Goal: Communication & Community: Answer question/provide support

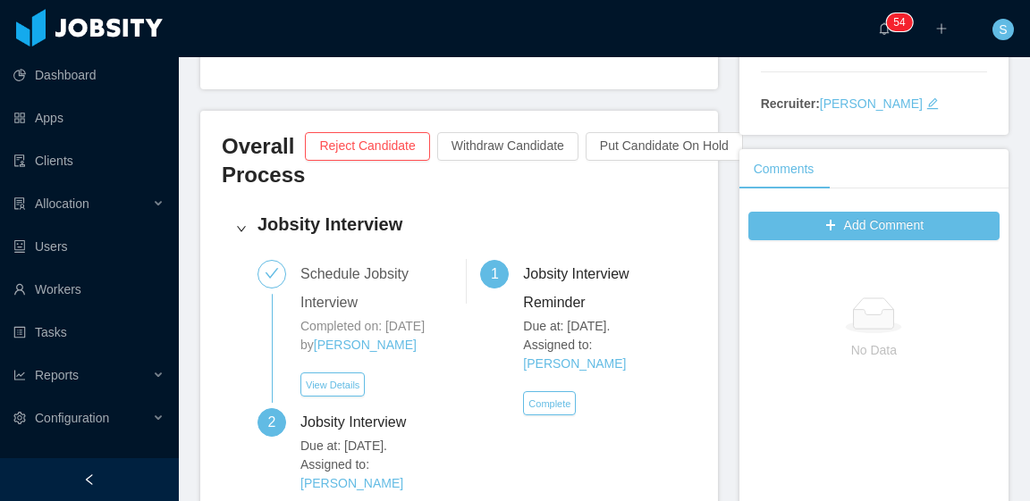
scroll to position [357, 0]
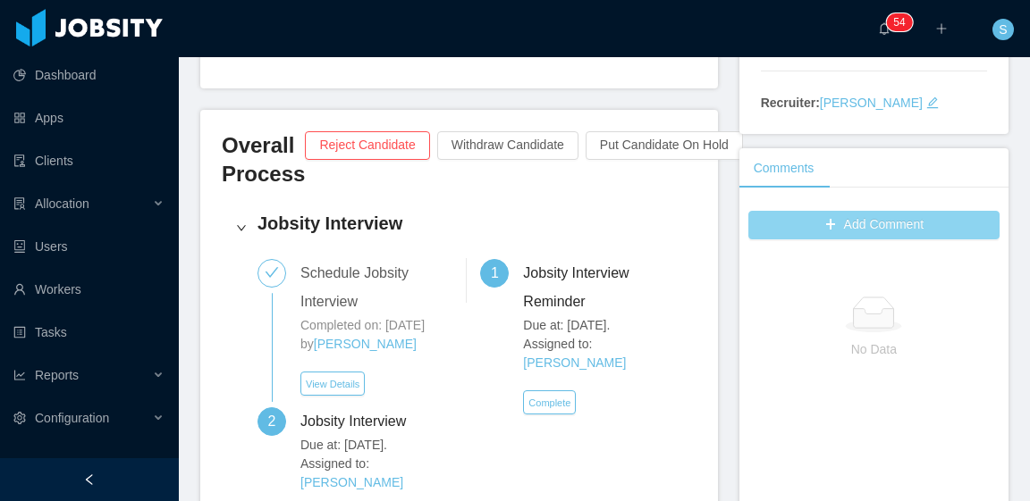
click at [864, 228] on button "Add Comment" at bounding box center [873, 225] width 251 height 29
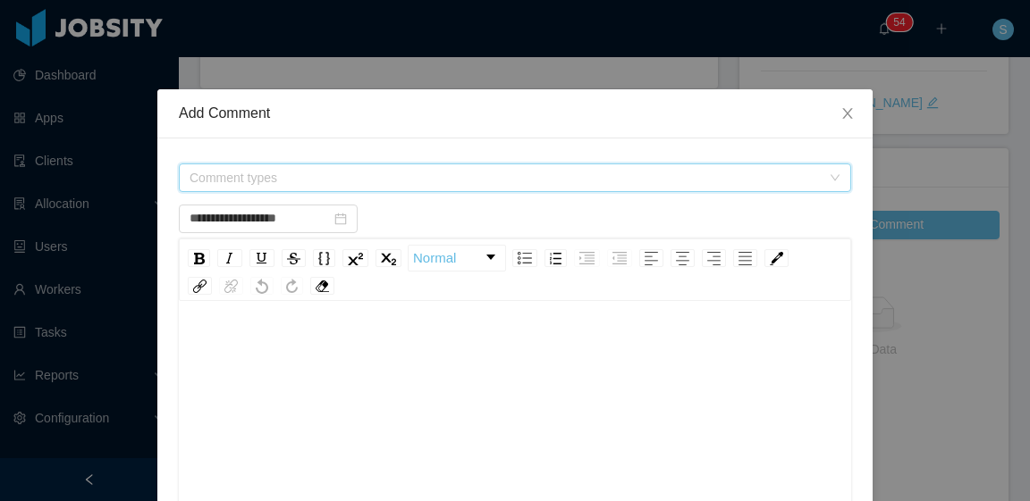
click at [463, 187] on span "Comment types" at bounding box center [508, 177] width 639 height 27
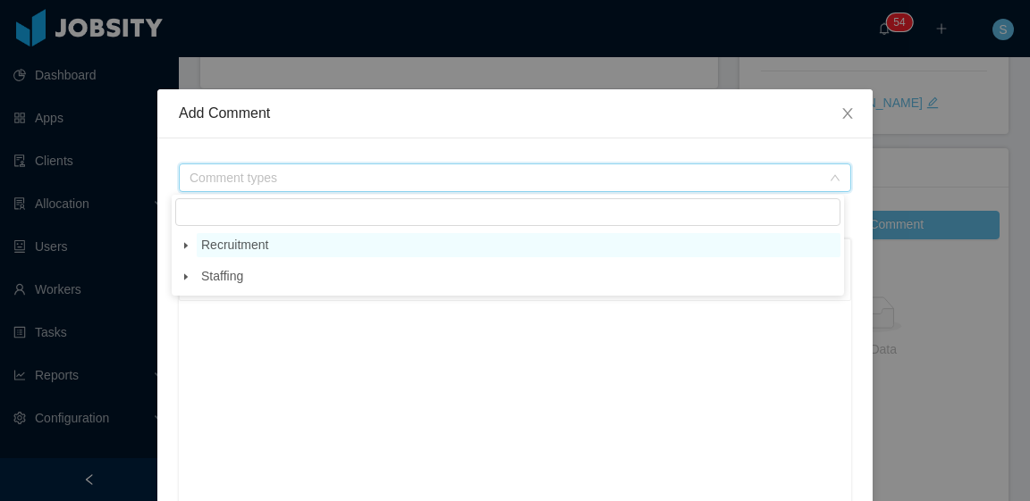
click at [225, 249] on span "Recruitment" at bounding box center [234, 245] width 67 height 14
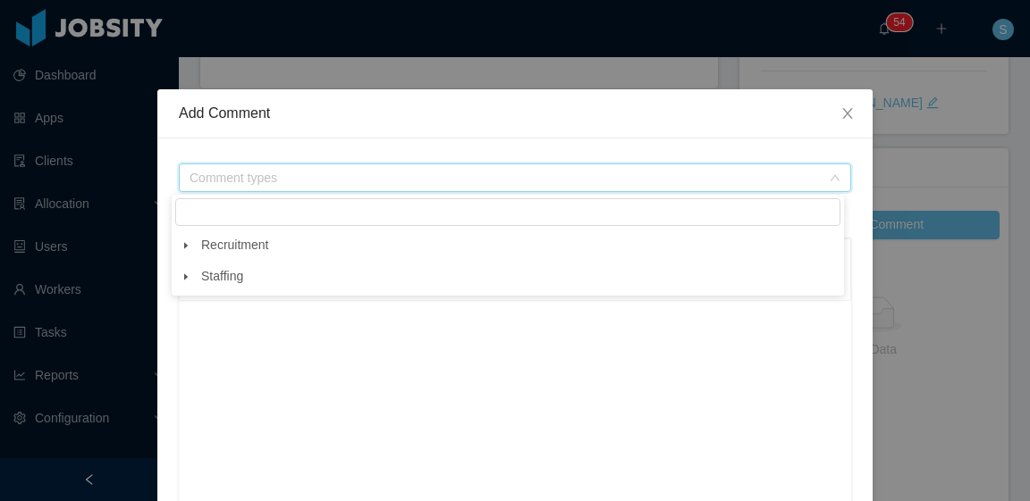
click at [192, 242] on span at bounding box center [185, 245] width 21 height 21
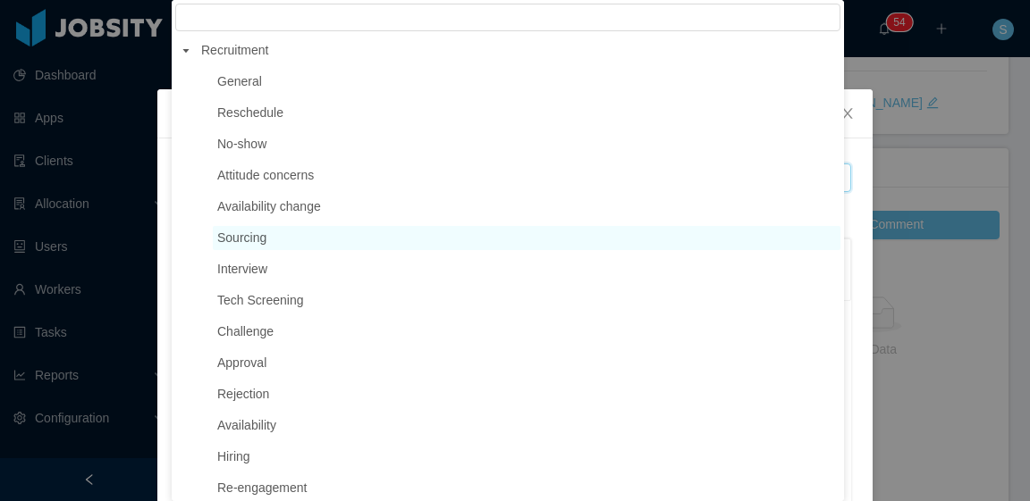
click at [258, 241] on span "Sourcing" at bounding box center [241, 238] width 49 height 14
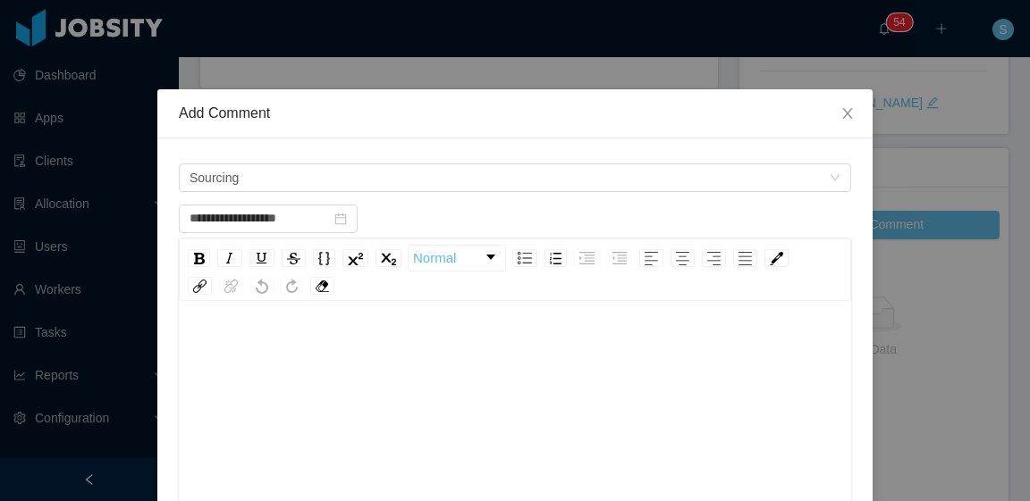
click at [271, 331] on div "rdw-wrapper" at bounding box center [515, 462] width 672 height 313
click at [660, 336] on div "To enrich screen reader interactions, please activate Accessibility in Grammarl…" at bounding box center [515, 350] width 644 height 36
click at [350, 357] on div "To enrich screen reader interactions, please activate Accessibility in Grammarl…" at bounding box center [515, 350] width 644 height 36
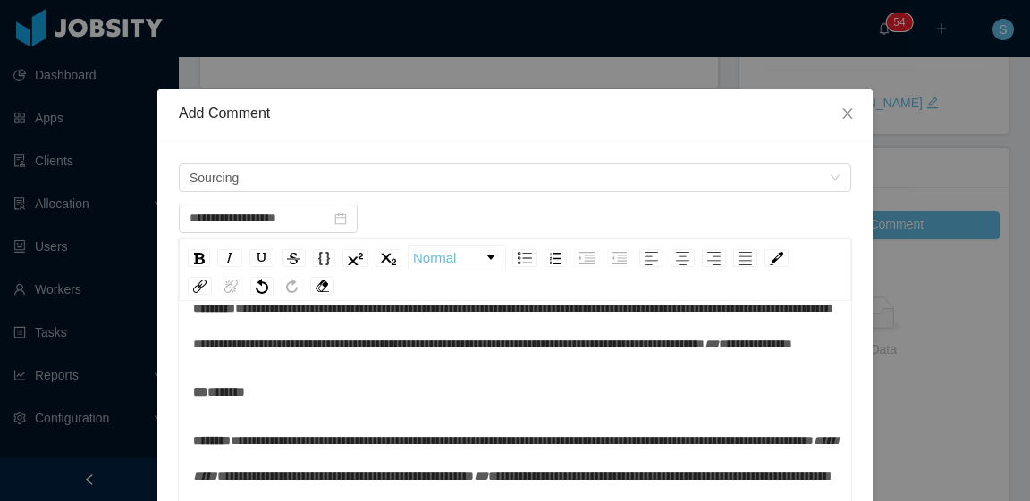
scroll to position [0, 0]
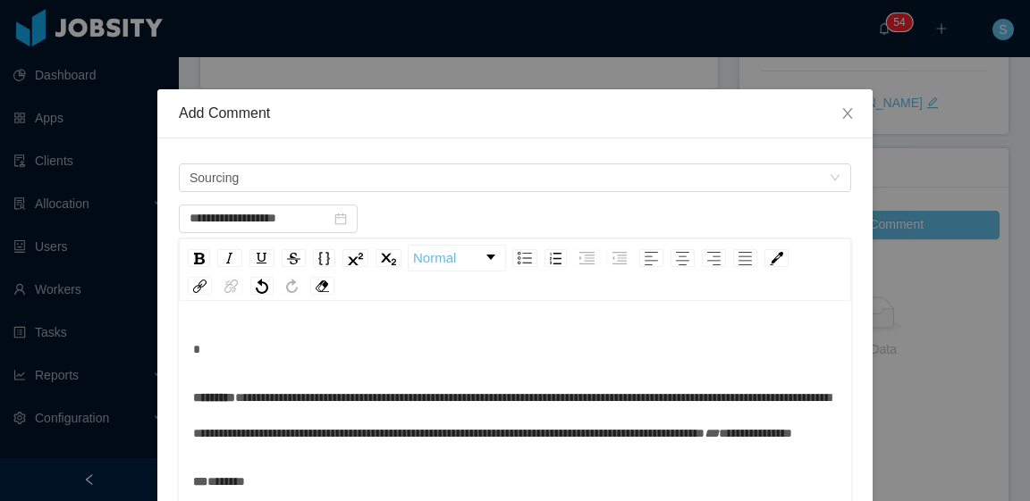
click at [184, 392] on div "**********" at bounding box center [515, 462] width 672 height 313
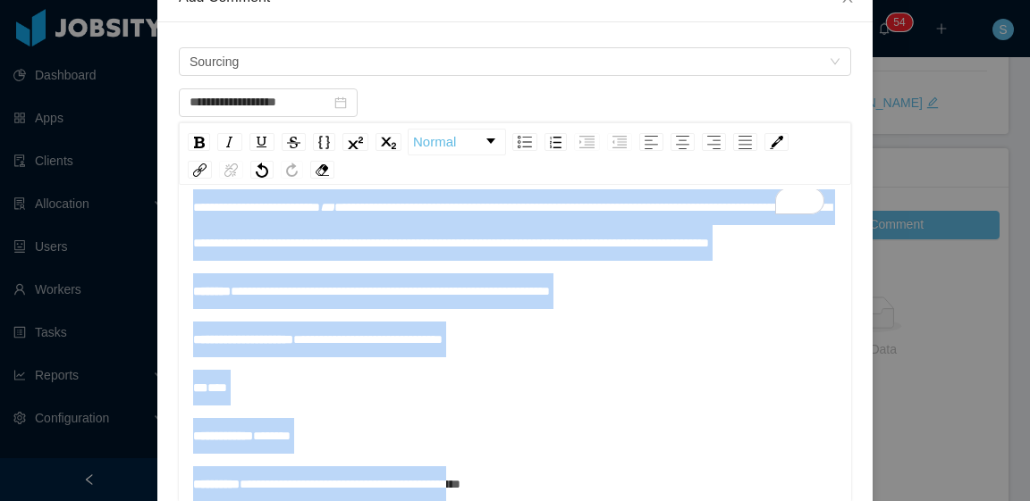
scroll to position [414, 0]
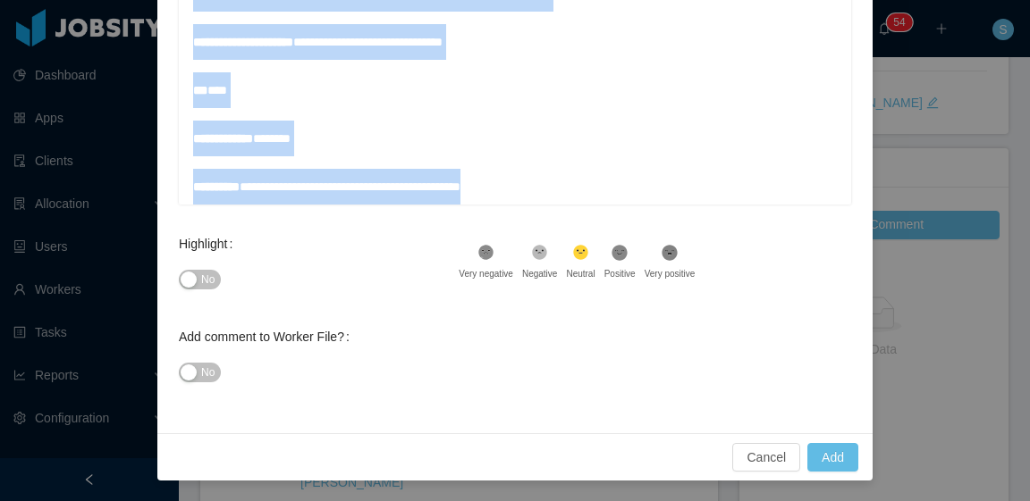
drag, startPoint x: 188, startPoint y: 394, endPoint x: 578, endPoint y: 496, distance: 403.6
click at [571, 500] on html "Dashboard Apps Clients Allocation Users Workers Tasks Reports Configuration ···…" at bounding box center [515, 250] width 1030 height 501
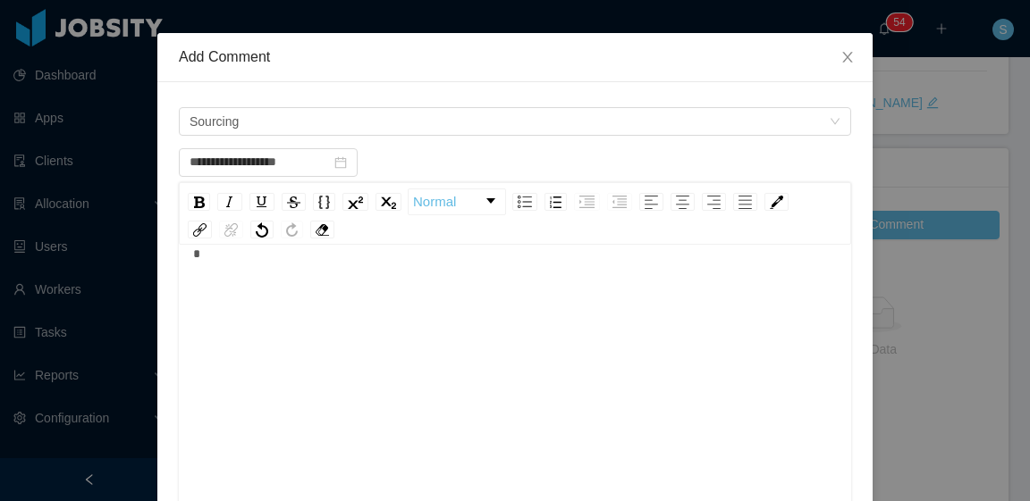
scroll to position [39, 0]
click at [477, 265] on div "To enrich screen reader interactions, please activate Accessibility in Grammarl…" at bounding box center [515, 254] width 644 height 36
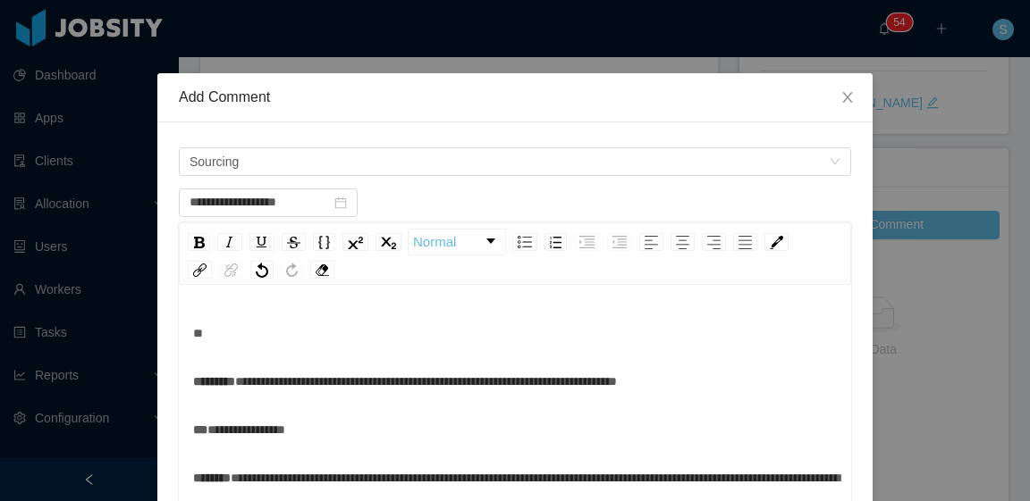
scroll to position [0, 0]
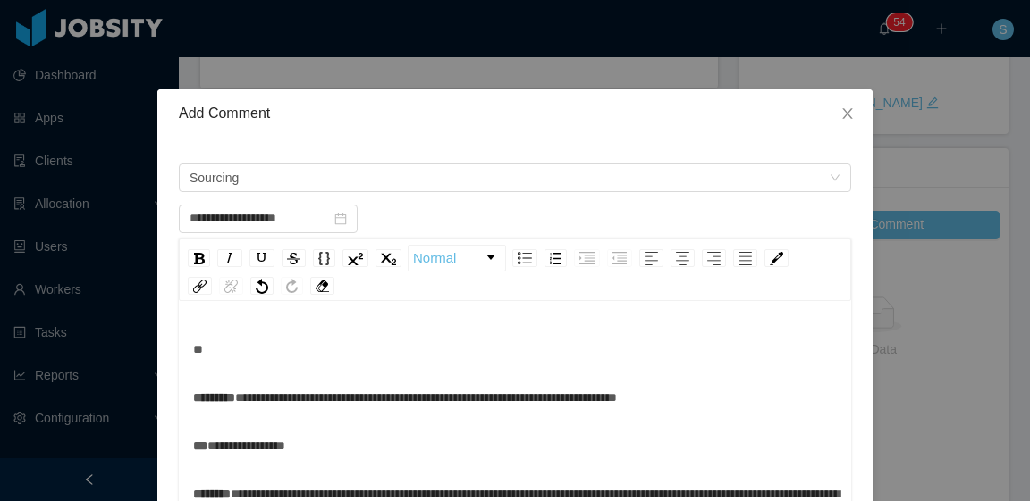
click at [184, 397] on div "**********" at bounding box center [515, 462] width 672 height 313
click at [193, 399] on span "*********" at bounding box center [214, 397] width 42 height 13
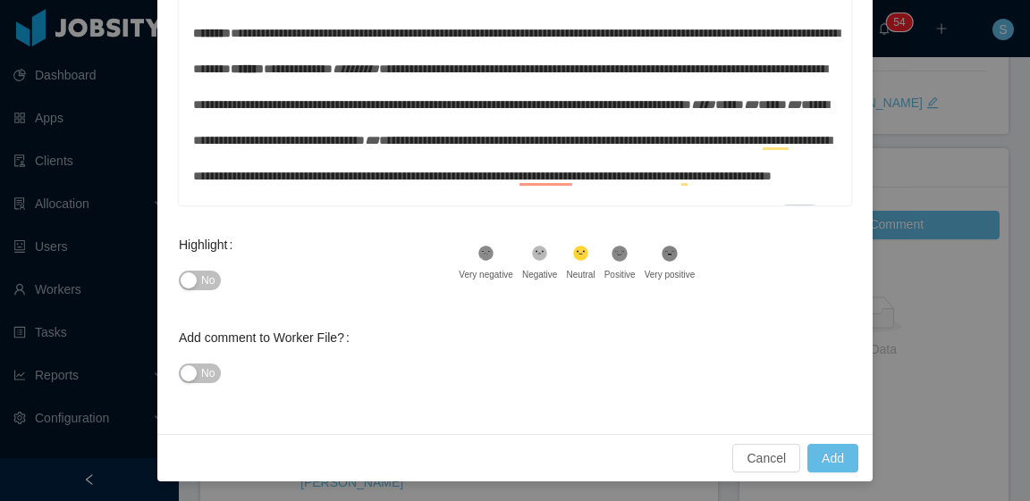
scroll to position [414, 0]
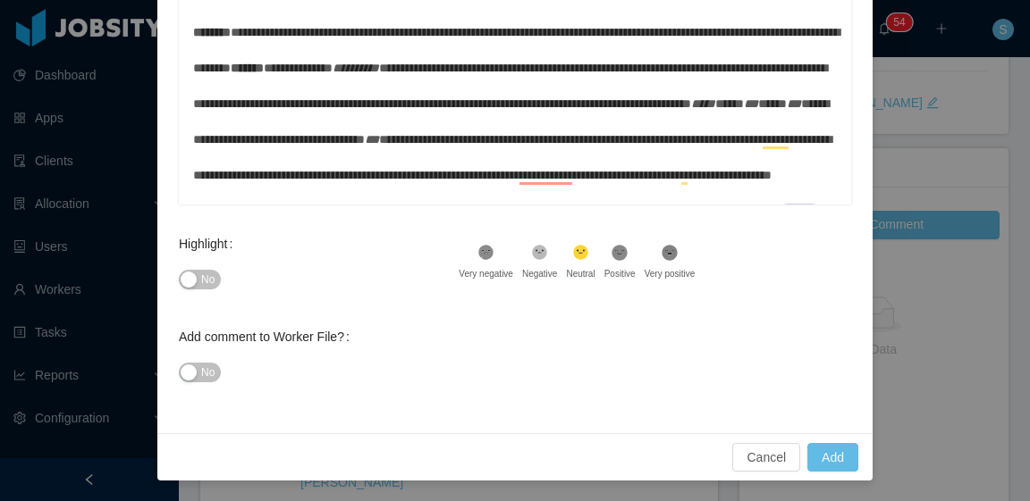
click at [613, 256] on icon at bounding box center [619, 252] width 15 height 15
click at [193, 285] on button "No" at bounding box center [200, 280] width 42 height 20
click at [817, 451] on button "Add" at bounding box center [832, 457] width 51 height 29
type input "**********"
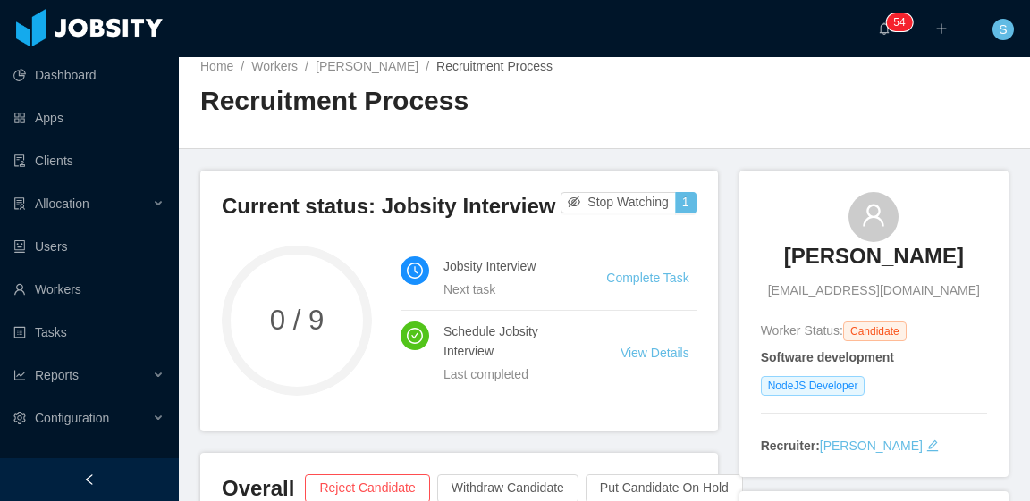
scroll to position [0, 0]
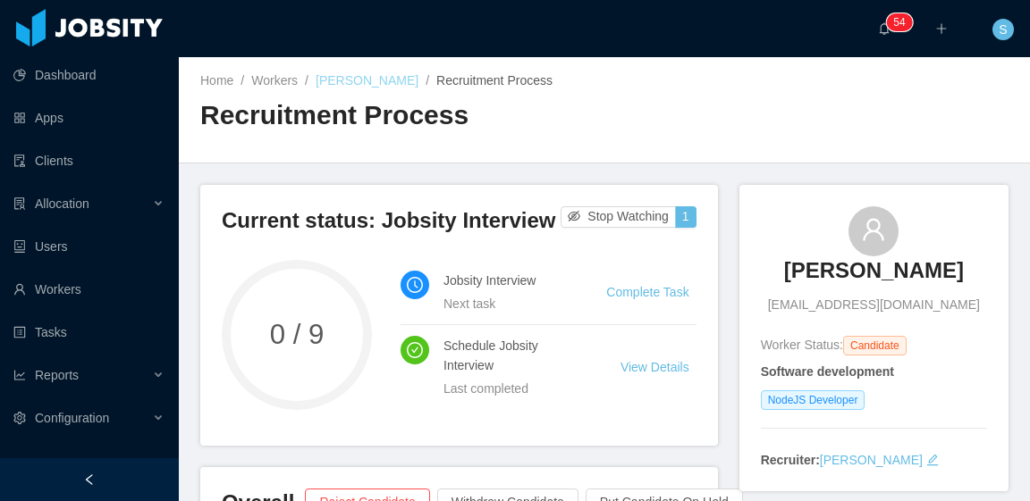
click at [342, 87] on link "Marcos Volpi" at bounding box center [366, 80] width 103 height 14
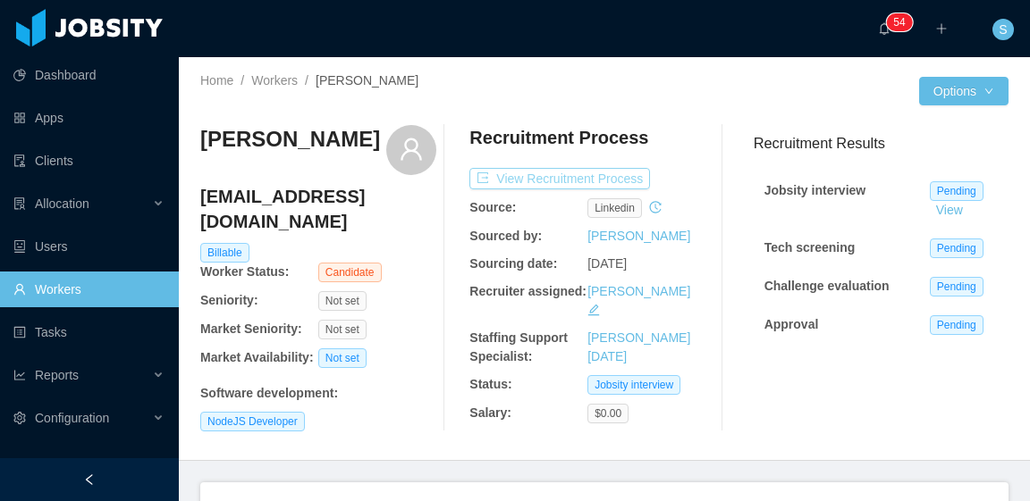
click at [509, 172] on button "View Recruitment Process" at bounding box center [559, 178] width 181 height 21
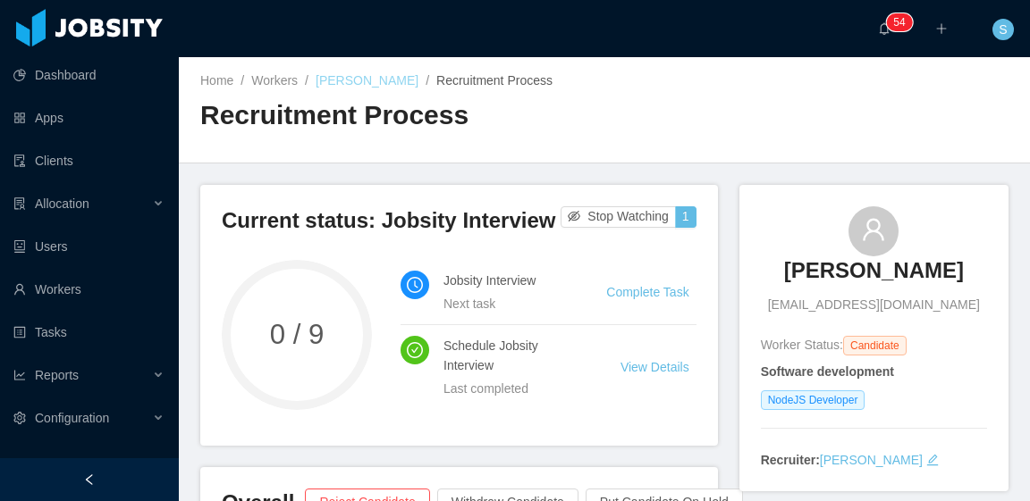
click at [372, 83] on link "Marcos Volpi" at bounding box center [366, 80] width 103 height 14
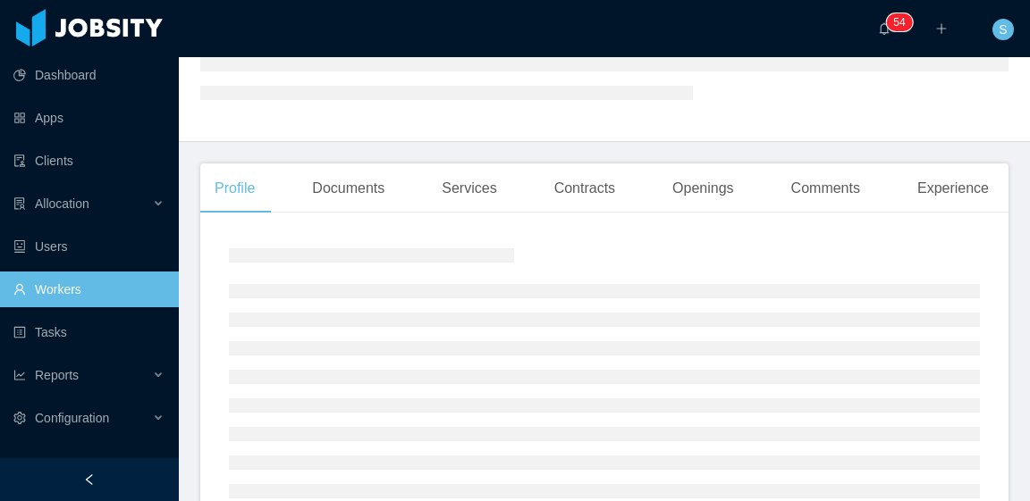
scroll to position [268, 0]
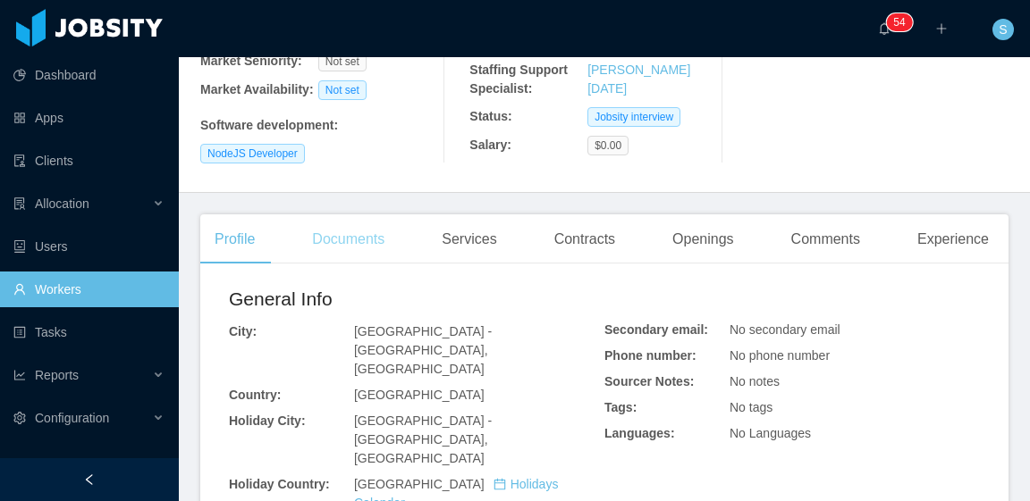
click at [364, 214] on div "Documents" at bounding box center [348, 239] width 101 height 50
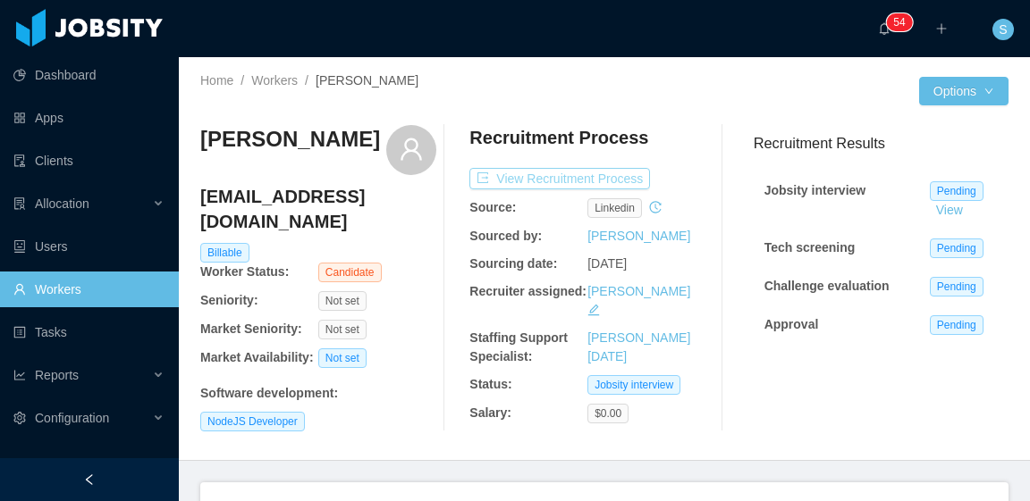
click at [520, 172] on button "View Recruitment Process" at bounding box center [559, 178] width 181 height 21
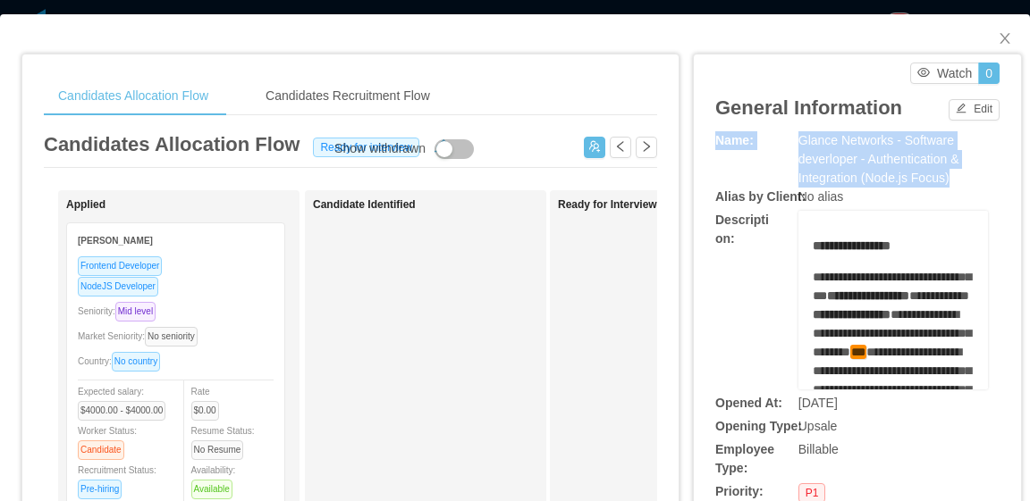
drag, startPoint x: 855, startPoint y: 156, endPoint x: 792, endPoint y: 129, distance: 69.2
click at [792, 129] on div "**********" at bounding box center [857, 97] width 284 height 69
click at [808, 149] on div "Glance Networks - Software deverloper - Authentication & Integration (Node.js F…" at bounding box center [892, 159] width 189 height 56
drag, startPoint x: 938, startPoint y: 183, endPoint x: 790, endPoint y: 143, distance: 153.7
click at [798, 142] on div "Glance Networks - Software deverloper - Authentication & Integration (Node.js F…" at bounding box center [892, 159] width 189 height 56
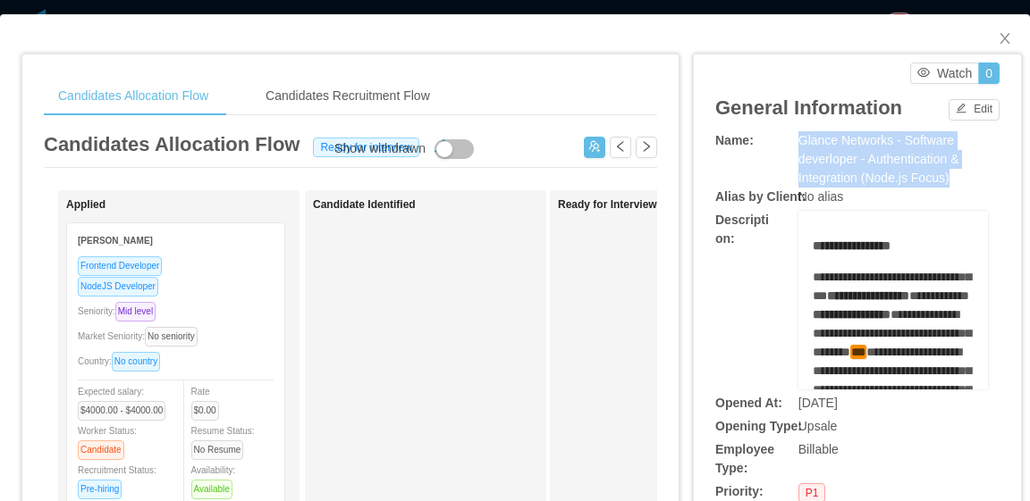
copy span "Glance Networks - Software deverloper - Authentication & Integration (Node.js F…"
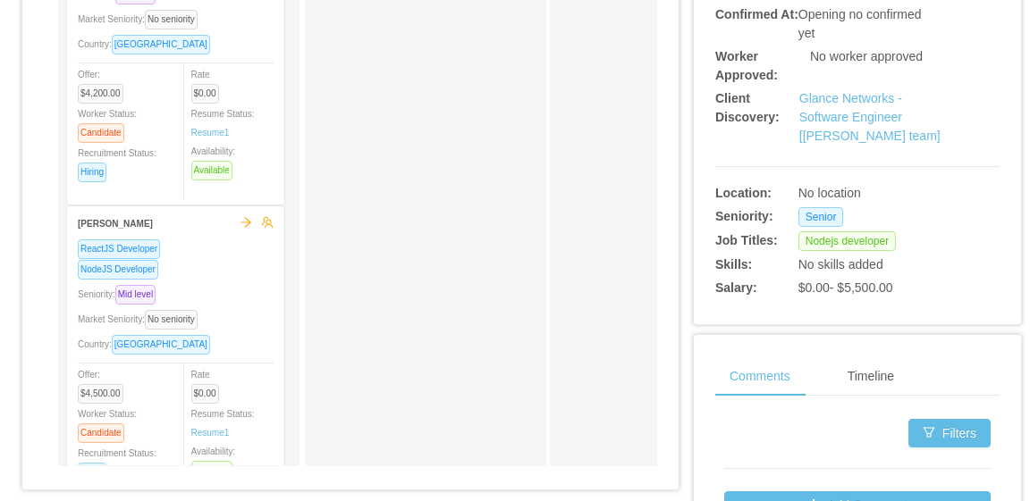
scroll to position [626, 0]
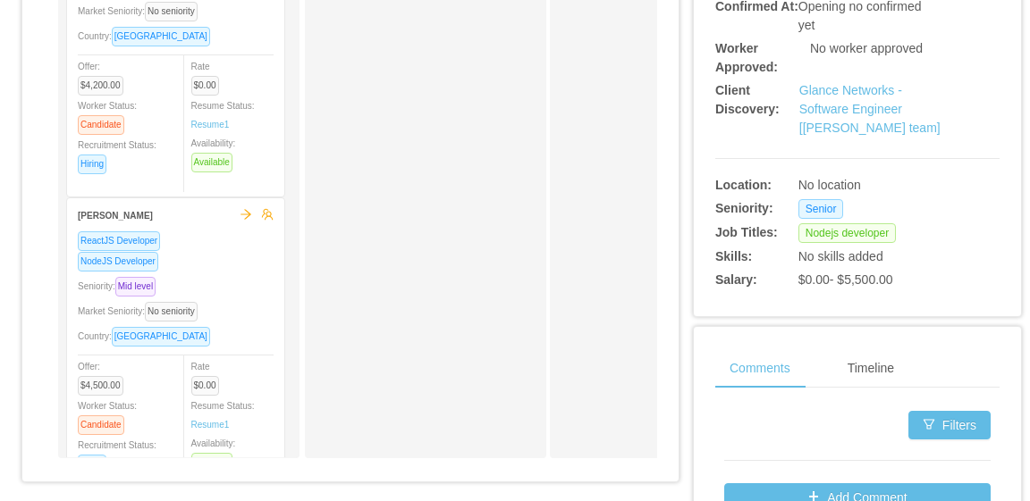
click at [913, 265] on div "No skills added" at bounding box center [869, 257] width 142 height 19
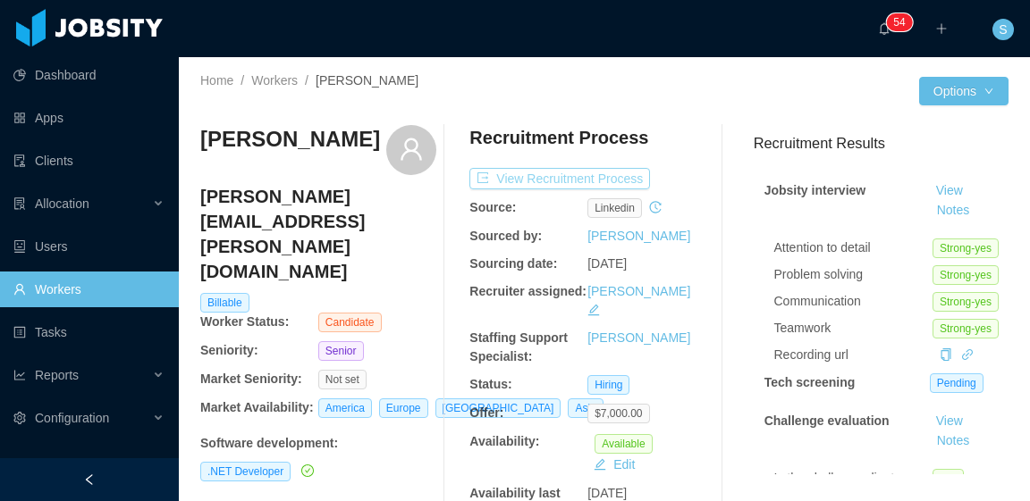
click at [568, 176] on button "View Recruitment Process" at bounding box center [559, 178] width 181 height 21
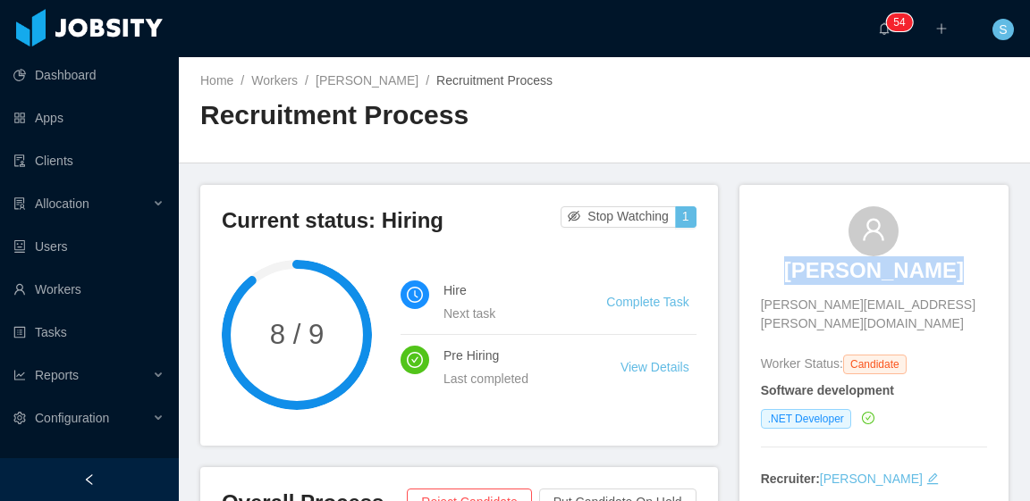
drag, startPoint x: 930, startPoint y: 272, endPoint x: 800, endPoint y: 274, distance: 130.5
click at [800, 274] on div "Ricardo Alves ricardo.alves.p001@gmail.com" at bounding box center [874, 269] width 226 height 127
copy h3 "Ricardo Alves"
